Goal: Task Accomplishment & Management: Manage account settings

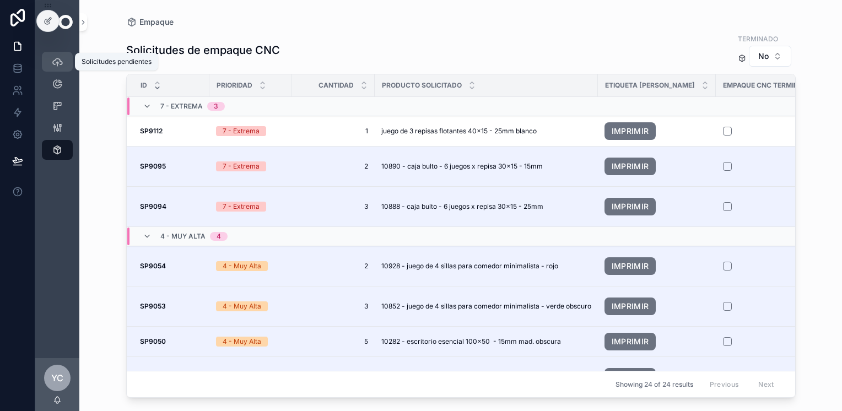
click at [64, 62] on div "Solicitudes pendientes 53" at bounding box center [57, 62] width 18 height 18
